Goal: Task Accomplishment & Management: Manage account settings

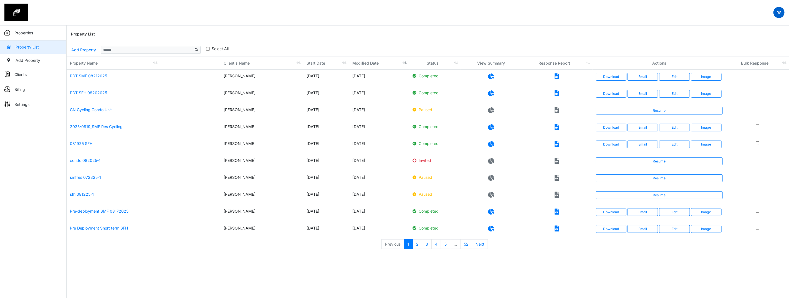
click at [781, 14] on p "RS" at bounding box center [779, 13] width 5 height 6
drag, startPoint x: 470, startPoint y: 24, endPoint x: 369, endPoint y: 18, distance: 101.7
click at [463, 24] on nav "RS Change Password Logout roumelle roumelle@gmail.com" at bounding box center [394, 13] width 789 height 26
click at [23, 103] on p "Settings" at bounding box center [21, 105] width 15 height 6
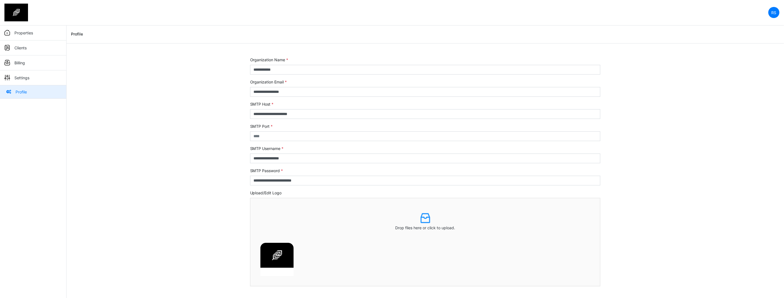
click at [21, 63] on p "Billing" at bounding box center [19, 63] width 11 height 6
